Goal: Task Accomplishment & Management: Use online tool/utility

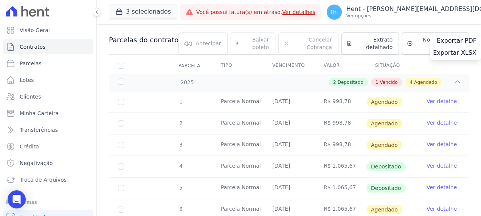
scroll to position [54, 0]
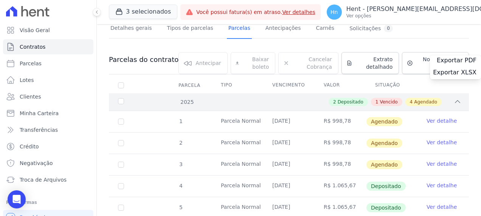
click at [422, 101] on span "Agendado" at bounding box center [425, 102] width 23 height 7
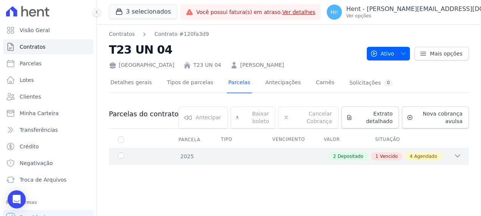
scroll to position [0, 0]
click at [432, 160] on div "4 Agendado" at bounding box center [424, 156] width 36 height 8
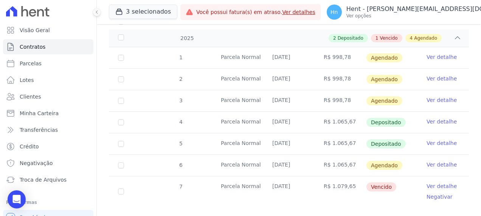
scroll to position [130, 0]
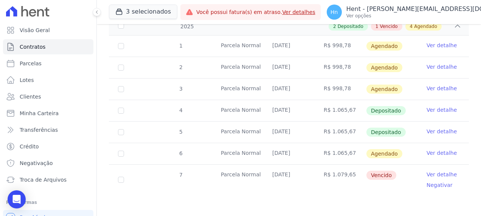
click at [384, 191] on td "Vencido" at bounding box center [391, 180] width 51 height 30
click at [440, 173] on link "Ver detalhe" at bounding box center [442, 175] width 30 height 8
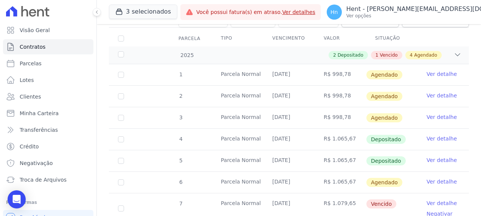
scroll to position [130, 0]
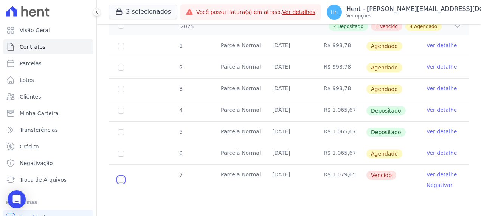
click at [118, 179] on input "checkbox" at bounding box center [121, 180] width 6 height 6
checkbox input "true"
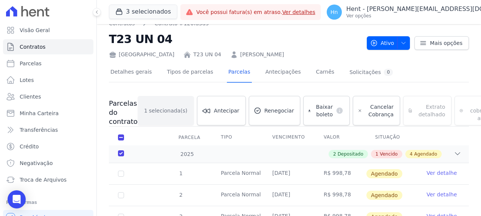
scroll to position [0, 0]
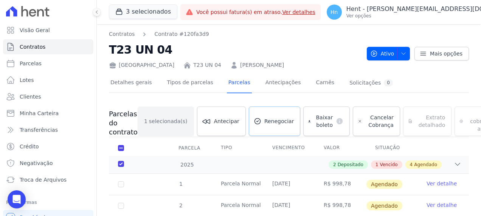
click at [266, 121] on span "Renegociar" at bounding box center [279, 122] width 30 height 8
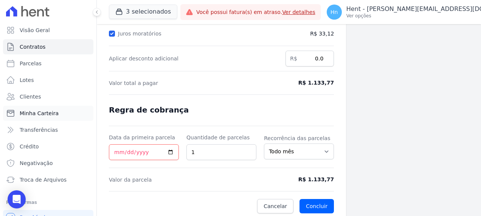
scroll to position [160, 0]
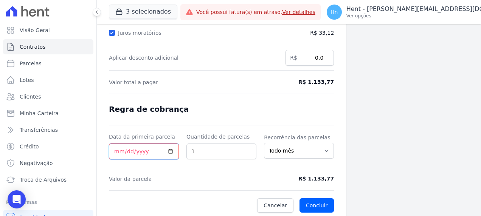
click at [172, 152] on input "Data da primeira parcela" at bounding box center [144, 152] width 70 height 16
click at [169, 150] on input "Data da primeira parcela" at bounding box center [144, 152] width 70 height 16
type input "[DATE]"
click at [322, 205] on button "Concluir" at bounding box center [317, 206] width 34 height 14
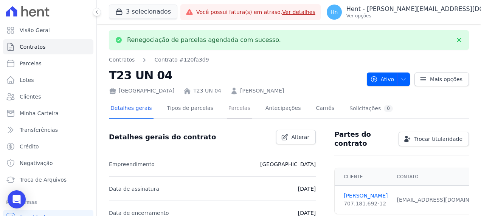
click at [227, 108] on link "Parcelas" at bounding box center [239, 109] width 25 height 20
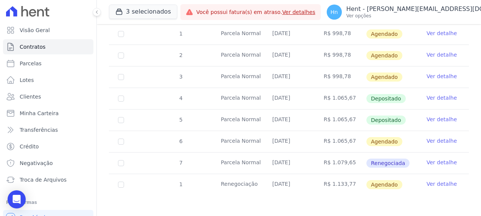
scroll to position [143, 0]
click at [435, 182] on link "Ver detalhe" at bounding box center [442, 184] width 30 height 8
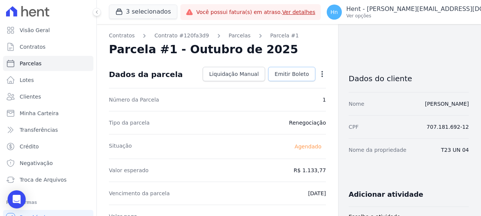
click at [295, 77] on span "Emitir Boleto" at bounding box center [292, 74] width 34 height 8
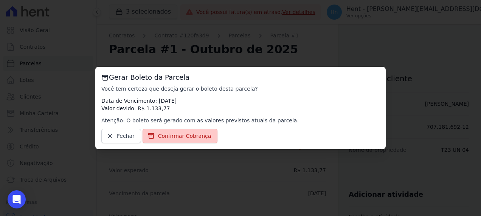
click at [174, 138] on span "Confirmar Cobrança" at bounding box center [184, 136] width 53 height 8
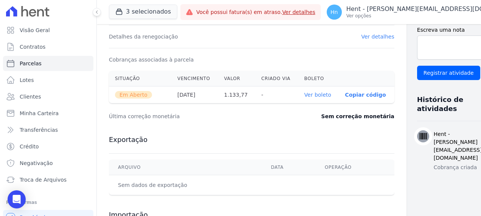
scroll to position [224, 0]
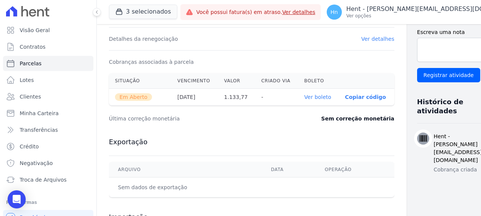
click at [305, 97] on link "Ver boleto" at bounding box center [318, 97] width 27 height 6
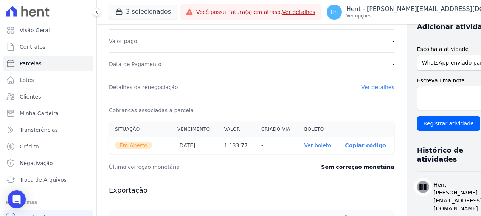
scroll to position [148, 0]
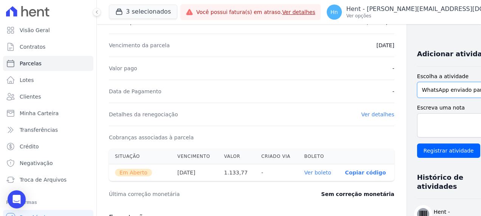
click at [459, 98] on select "WhatsApp enviado para o cliente Adicionar um comentário Ligação feita para o cl…" at bounding box center [459, 90] width 84 height 16
click at [417, 96] on select "WhatsApp enviado para o cliente Adicionar um comentário Ligação feita para o cl…" at bounding box center [459, 90] width 84 height 16
click at [459, 98] on select "WhatsApp enviado para o cliente Adicionar um comentário Ligação feita para o cl…" at bounding box center [459, 90] width 84 height 16
select select "note"
click at [417, 96] on select "WhatsApp enviado para o cliente Adicionar um comentário Ligação feita para o cl…" at bounding box center [459, 90] width 84 height 16
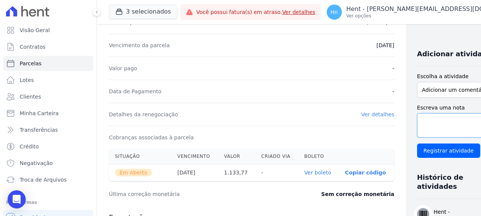
click at [430, 138] on textarea "Escreva uma nota" at bounding box center [459, 125] width 84 height 24
paste textarea "Segue boleto de Julho/2025 para pagamento em [DATE]"
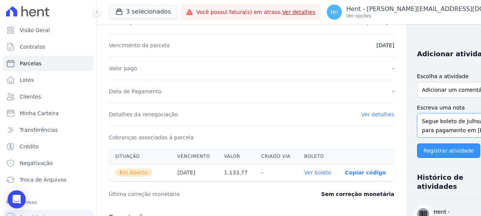
type textarea "Segue boleto de Julho/2025 para pagamento em [DATE]"
click at [435, 158] on input "Registrar atividade" at bounding box center [448, 151] width 63 height 14
